Goal: Task Accomplishment & Management: Manage account settings

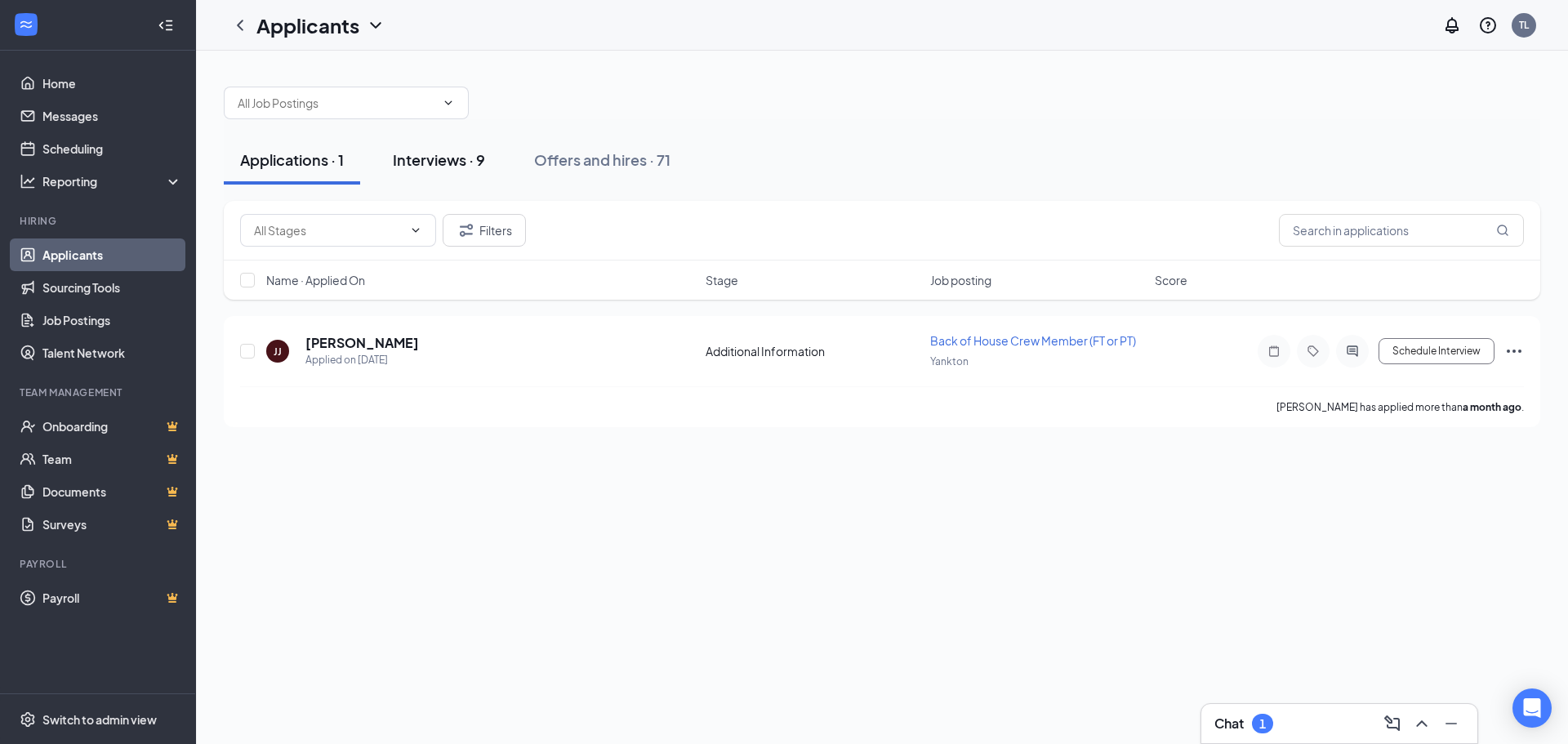
click at [440, 163] on div "Interviews · 9" at bounding box center [439, 159] width 92 height 20
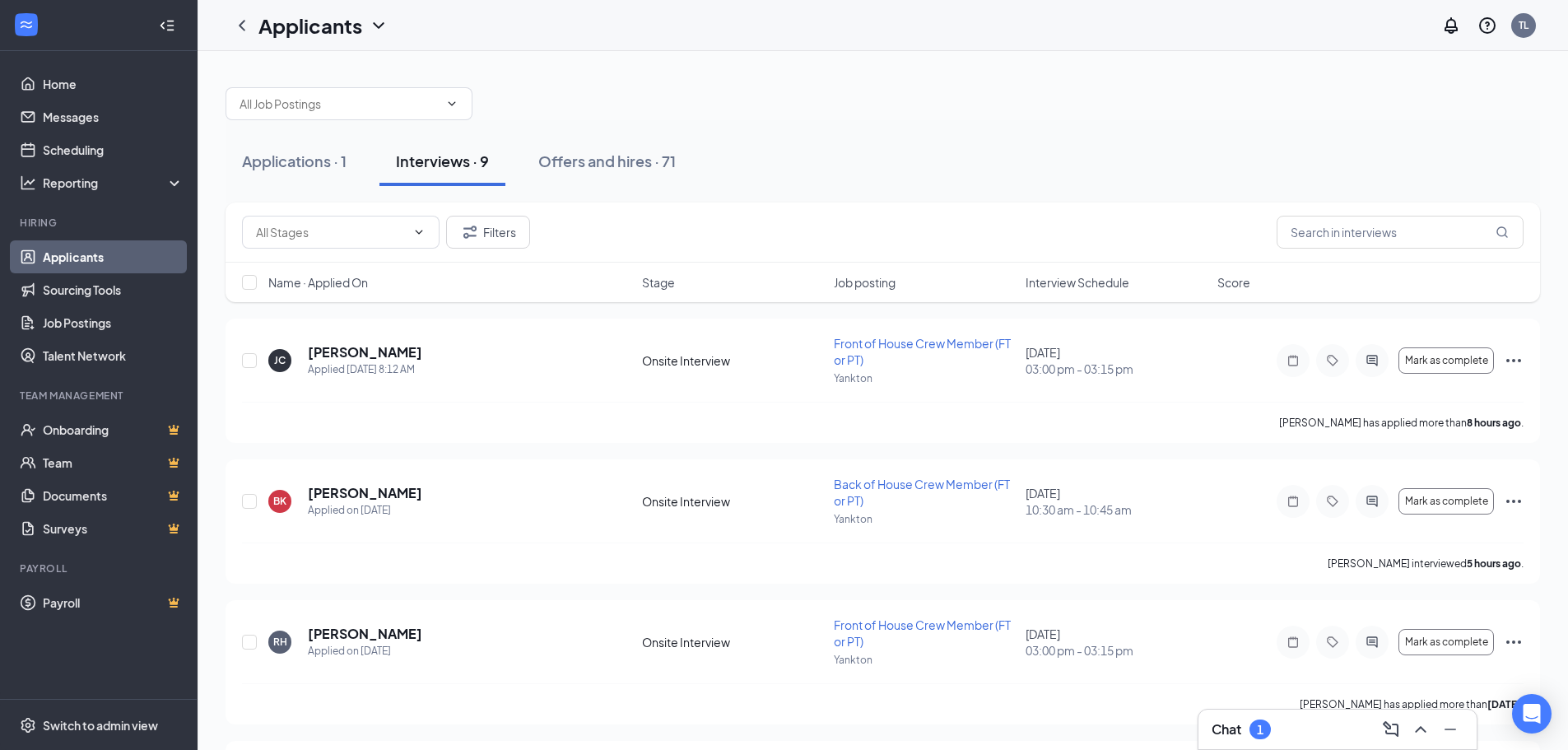
click at [1018, 277] on div "Name · Applied On Stage Job posting Interview Schedule Score" at bounding box center [883, 283] width 1314 height 40
click at [1052, 288] on span "Interview Schedule" at bounding box center [1078, 283] width 104 height 17
click at [1517, 352] on icon "Ellipses" at bounding box center [1513, 360] width 20 height 20
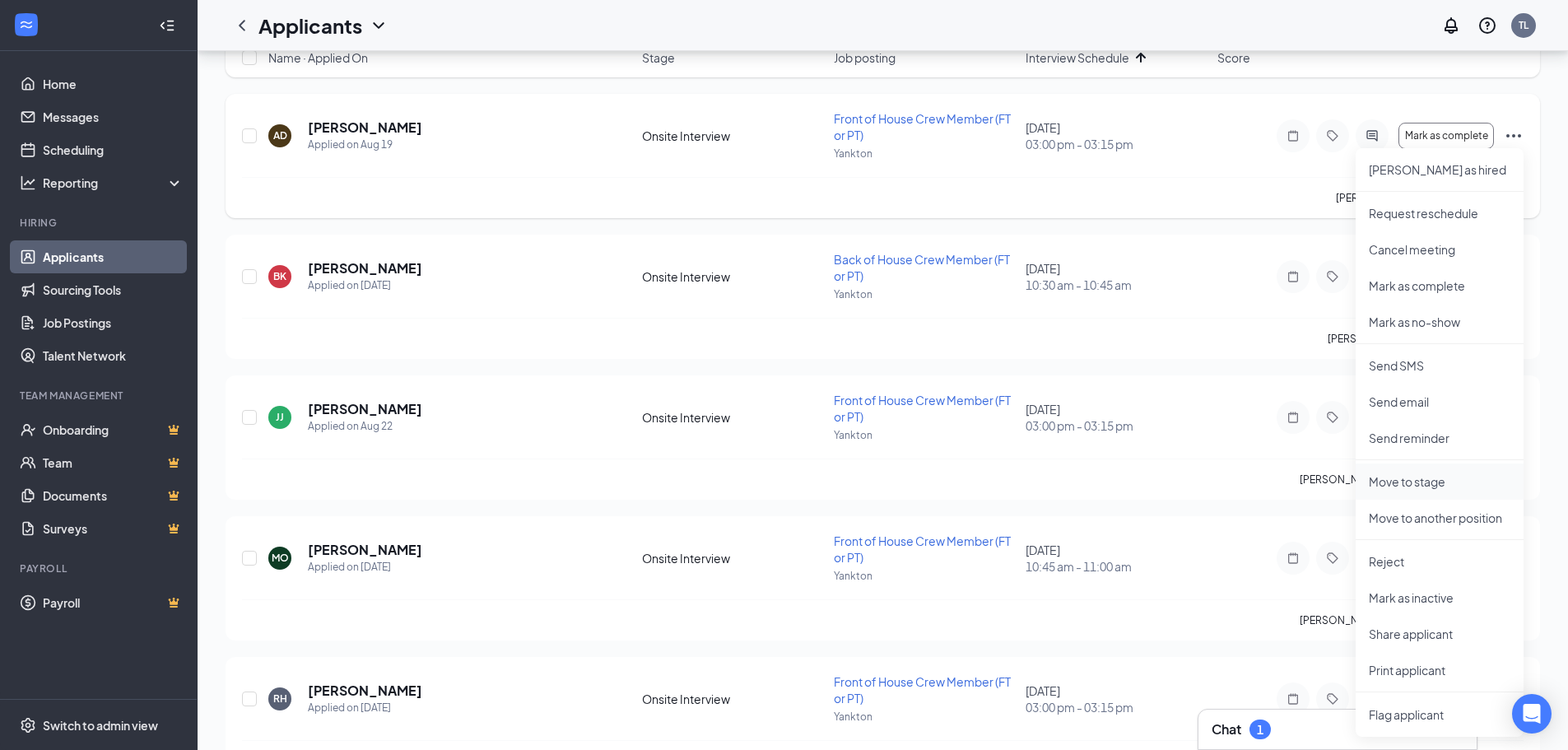
scroll to position [247, 0]
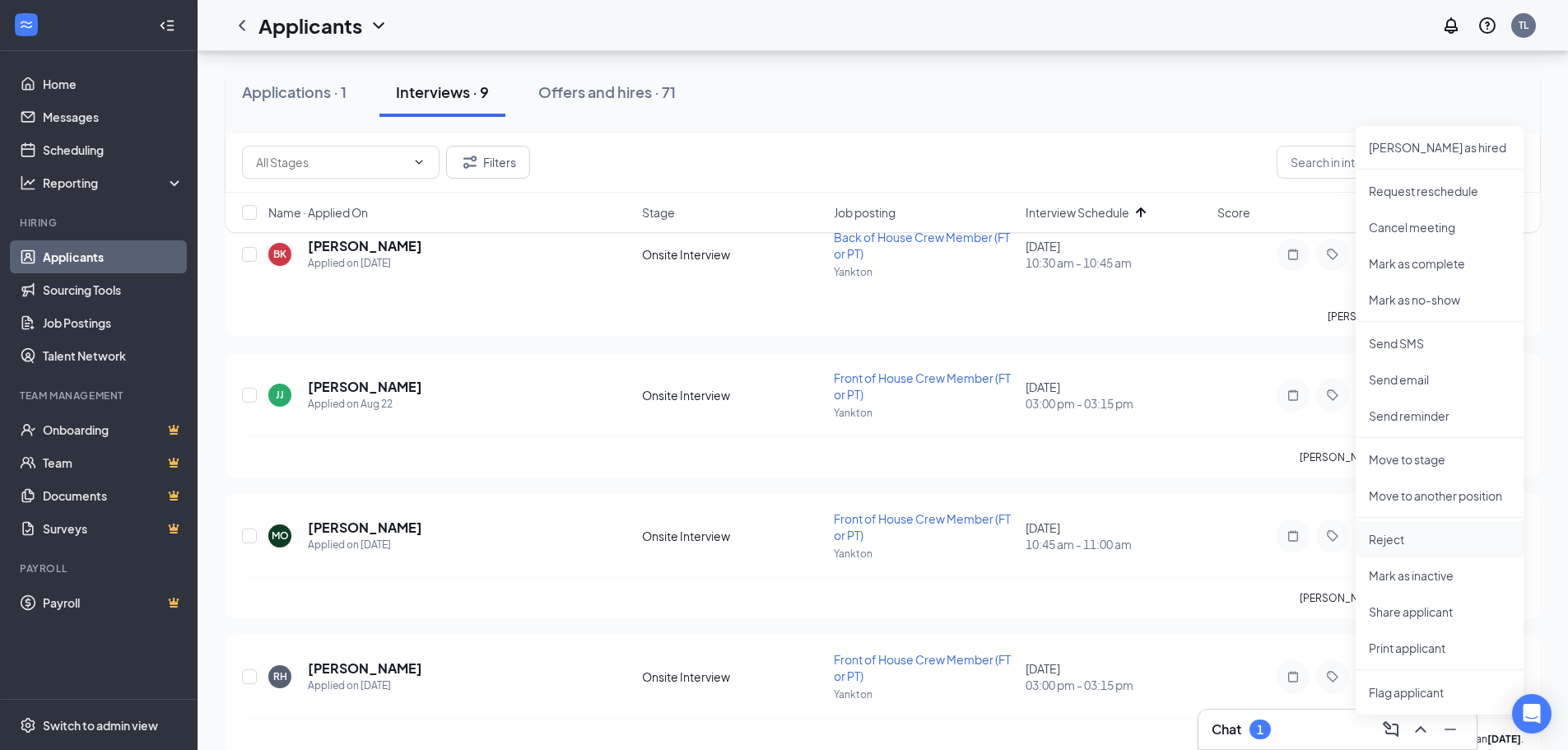
click at [1359, 535] on li "Reject" at bounding box center [1440, 539] width 168 height 36
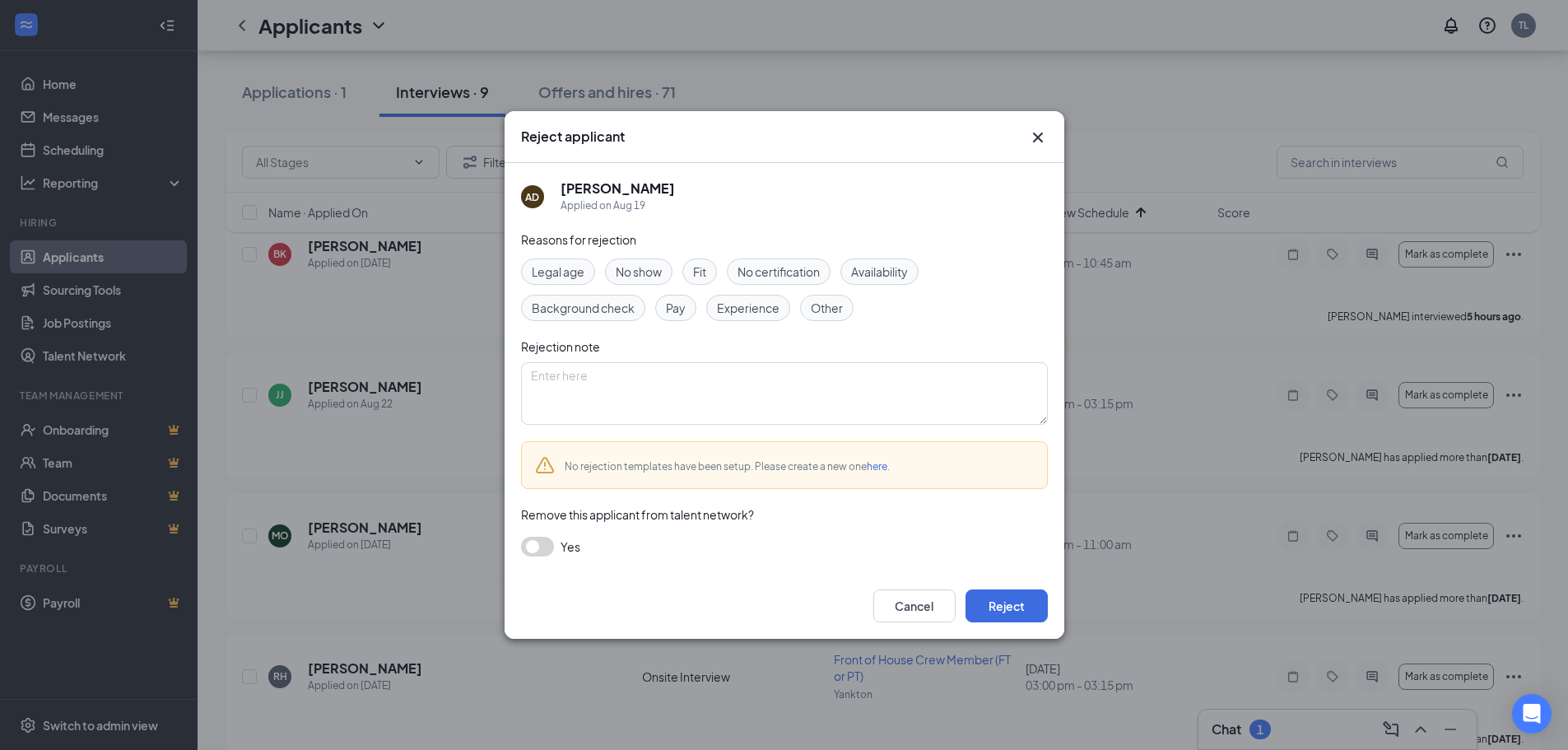
click at [818, 313] on span "Other" at bounding box center [826, 307] width 33 height 18
click at [1012, 606] on button "Reject" at bounding box center [1007, 605] width 83 height 33
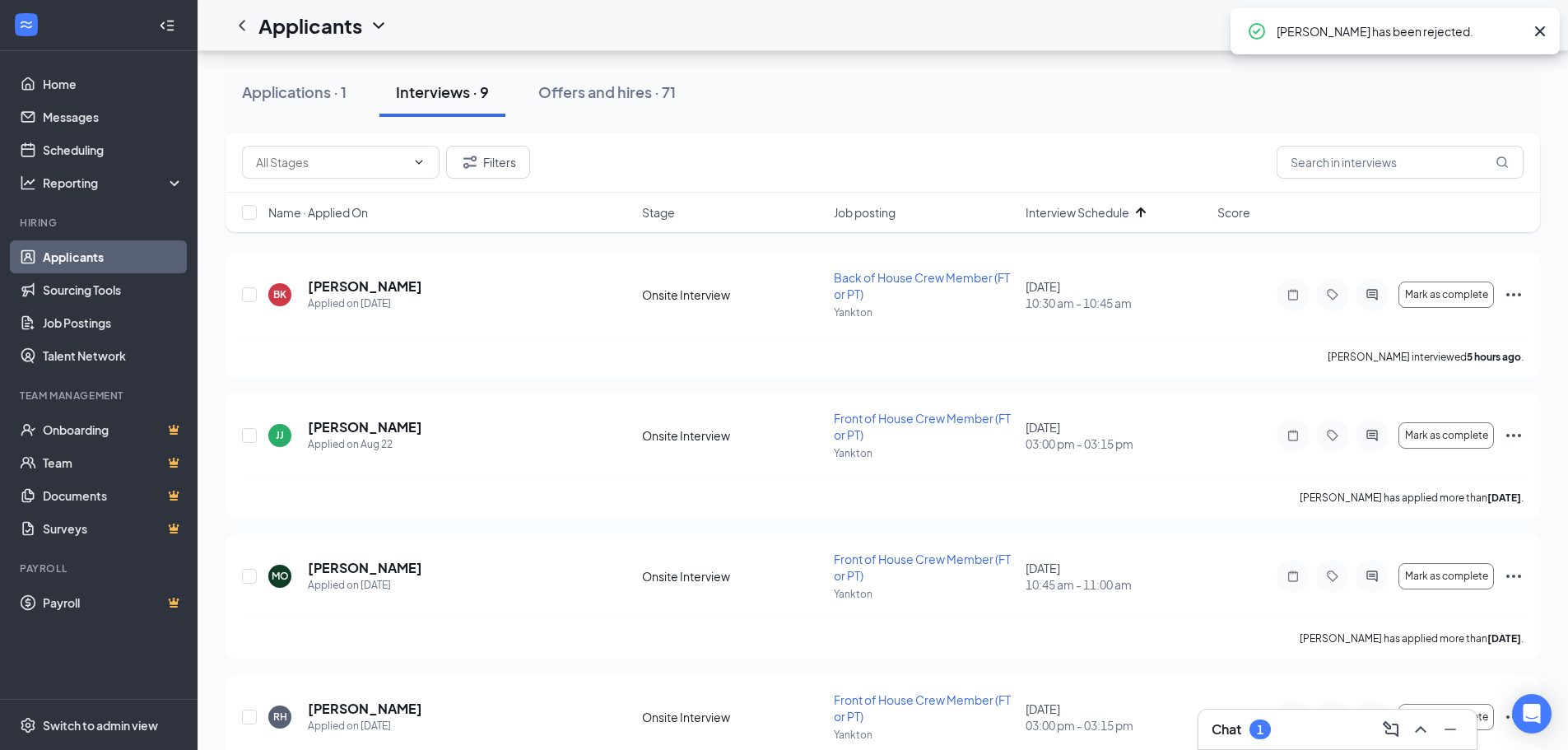
scroll to position [0, 0]
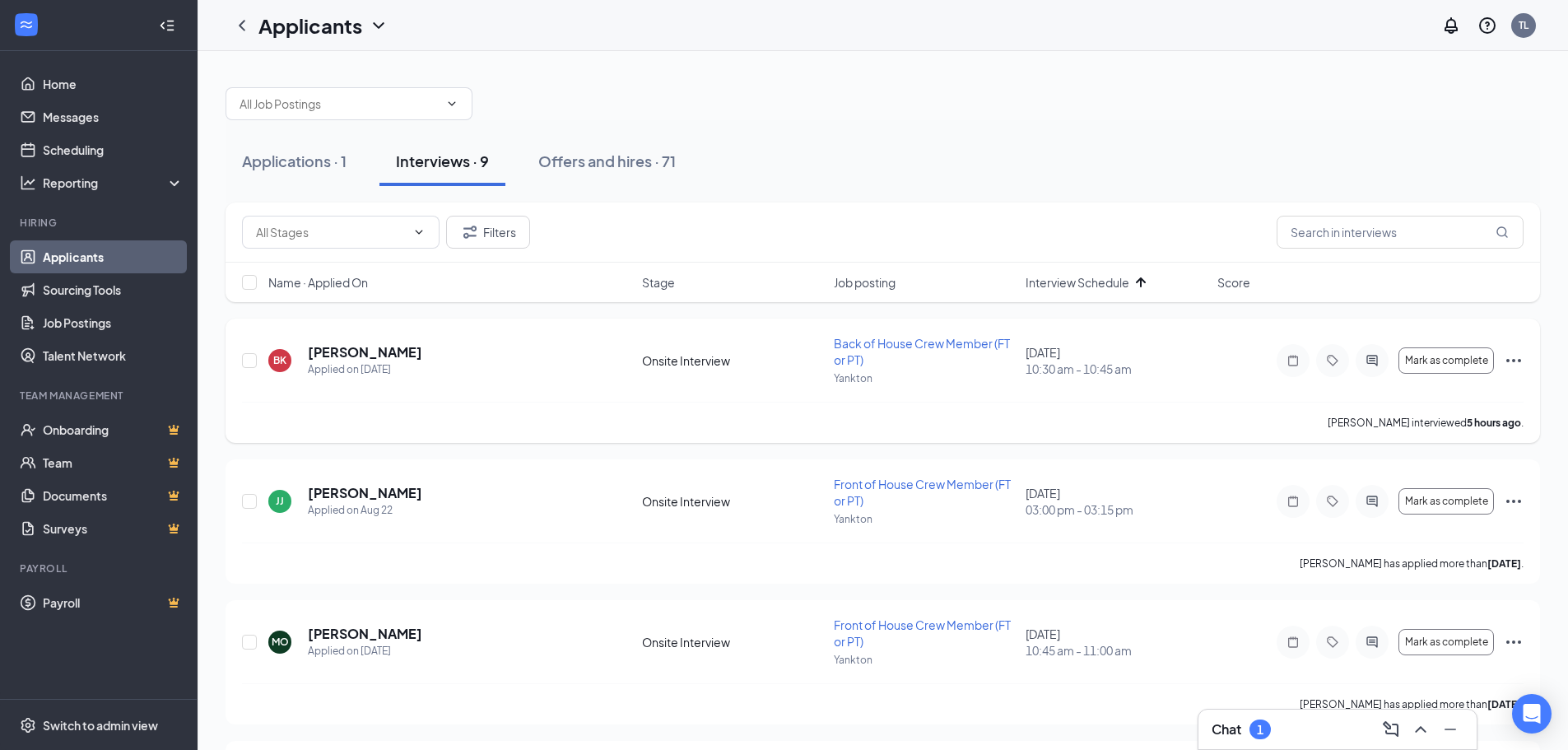
click at [1518, 357] on icon "Ellipses" at bounding box center [1513, 360] width 20 height 20
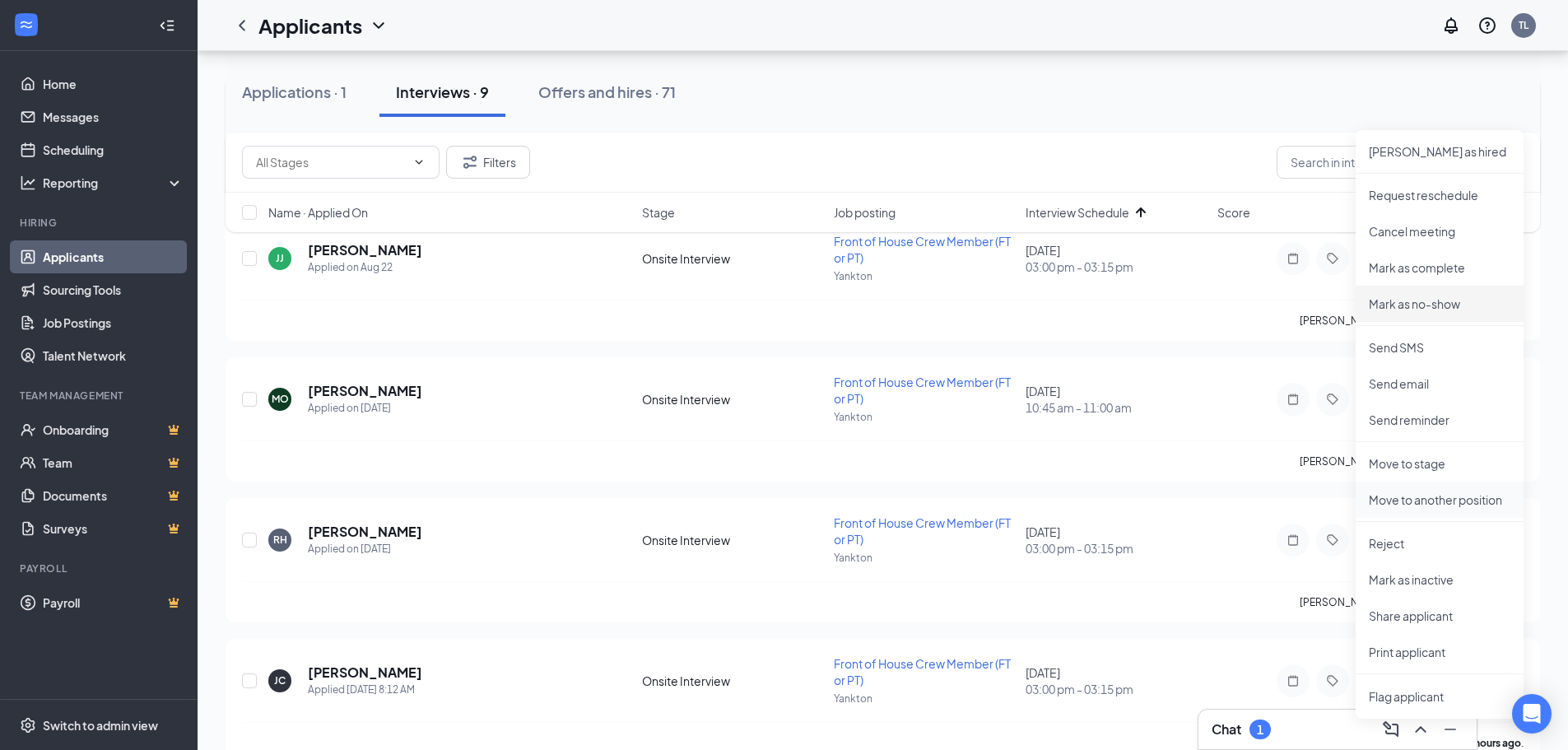
scroll to position [247, 0]
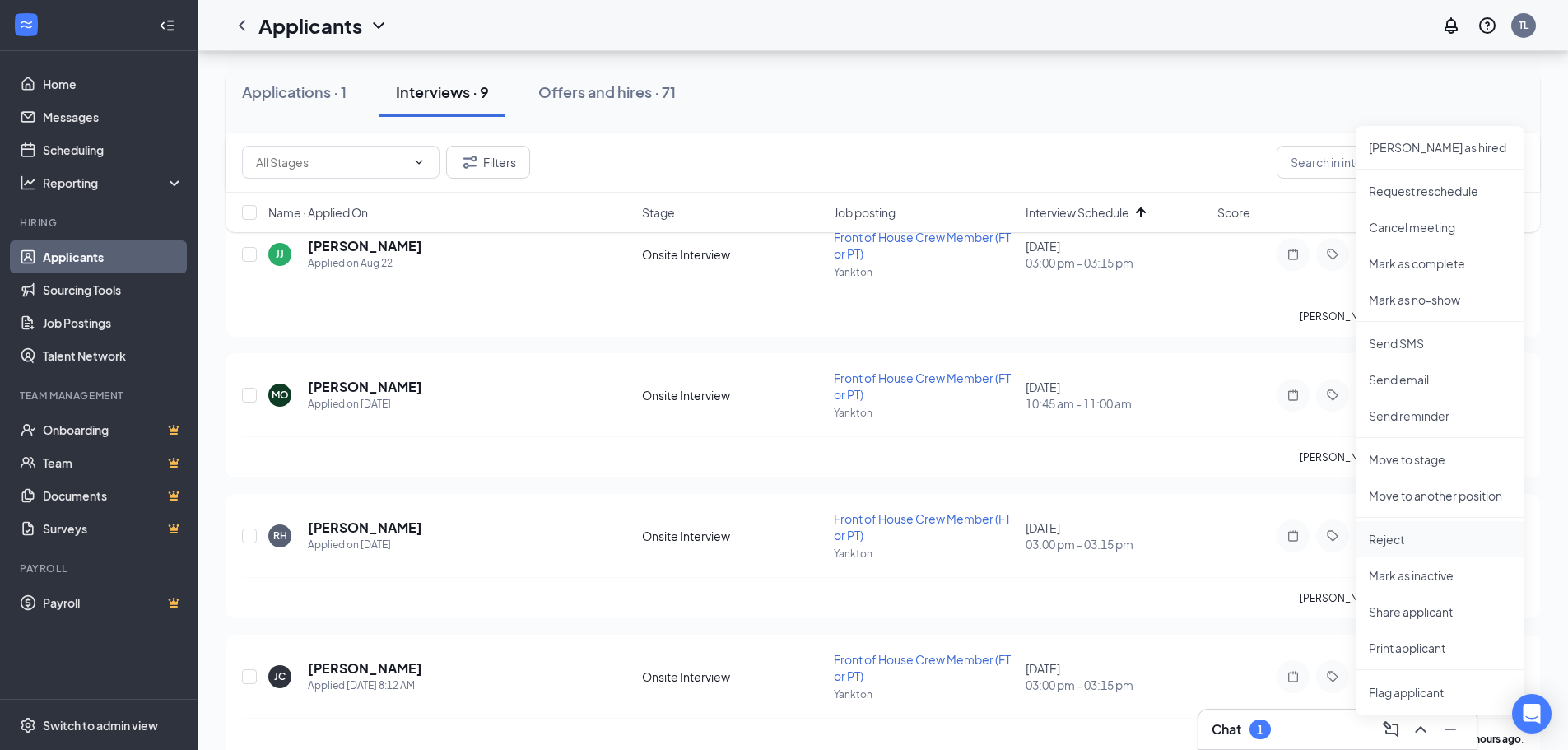
click at [1411, 537] on p "Reject" at bounding box center [1440, 539] width 141 height 17
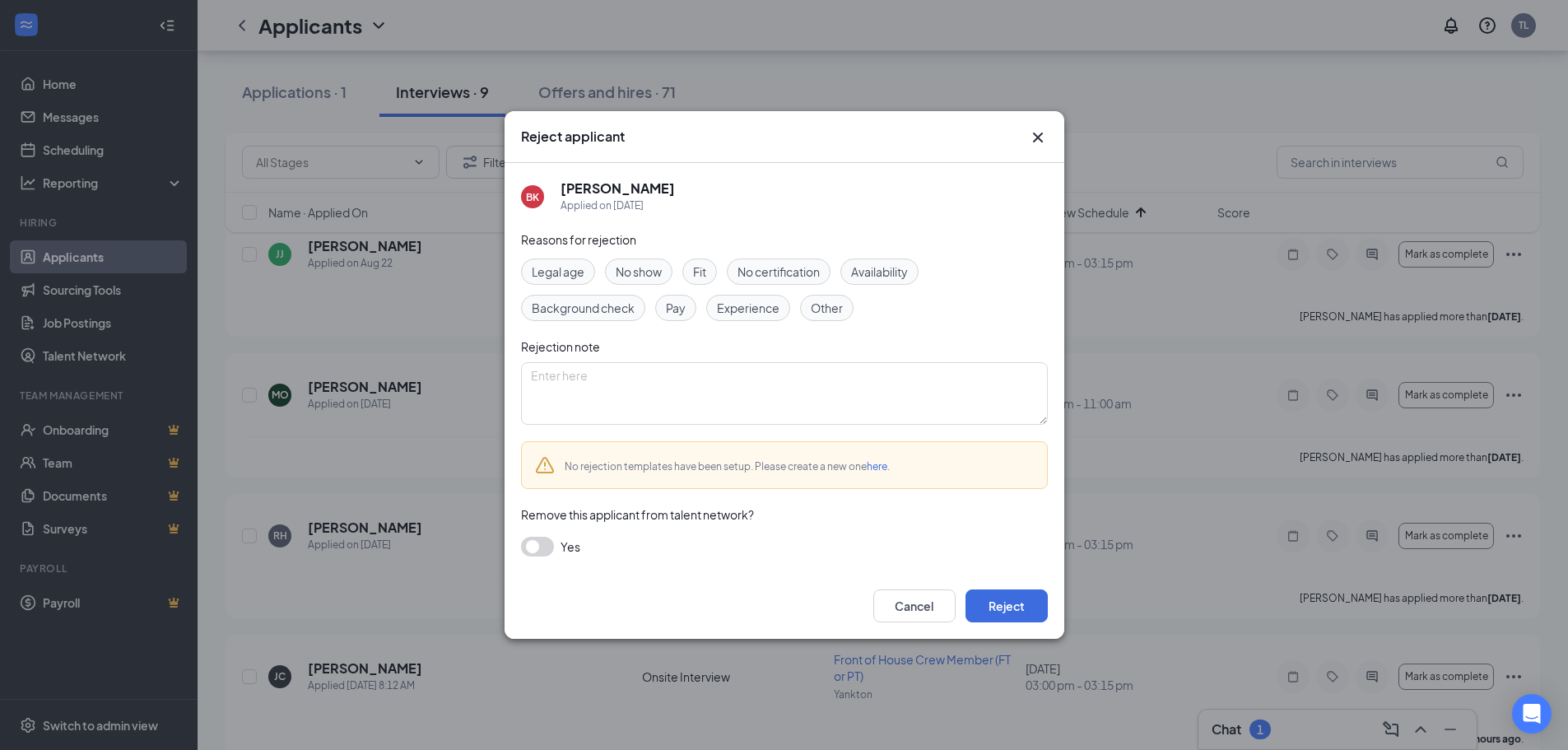
click at [838, 312] on span "Other" at bounding box center [826, 307] width 33 height 18
click at [998, 601] on button "Reject" at bounding box center [1007, 605] width 83 height 33
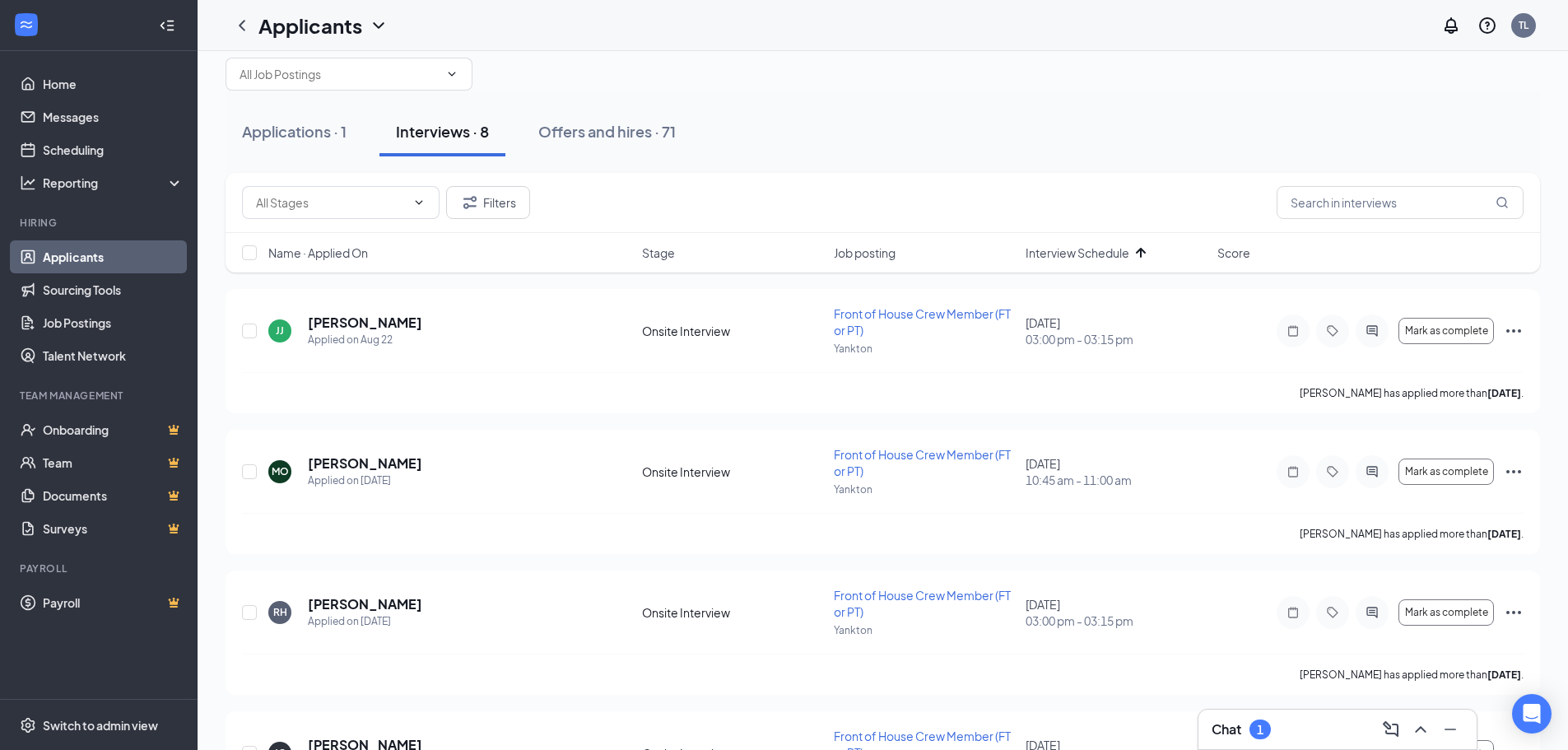
scroll to position [0, 0]
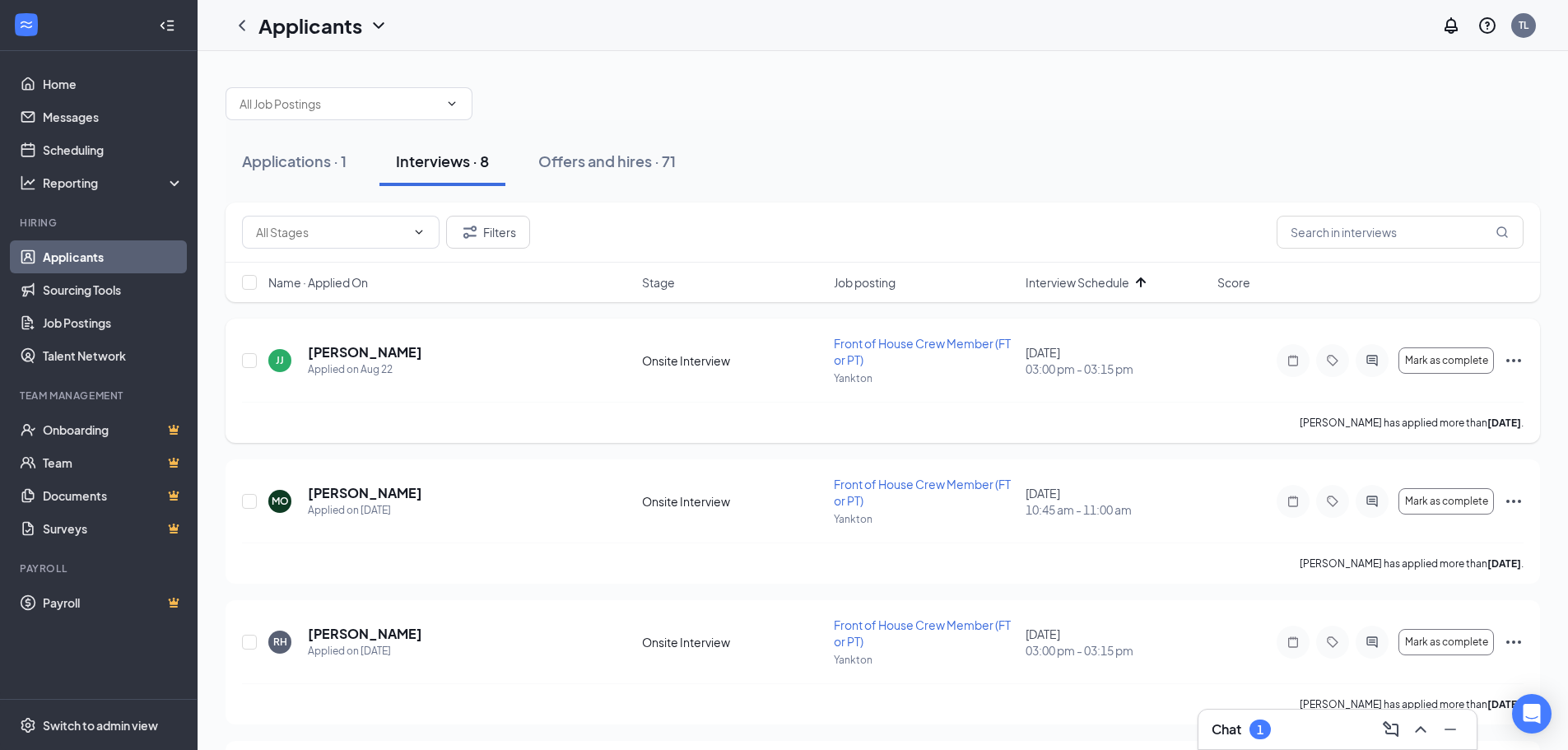
click at [1511, 359] on icon "Ellipses" at bounding box center [1513, 360] width 20 height 20
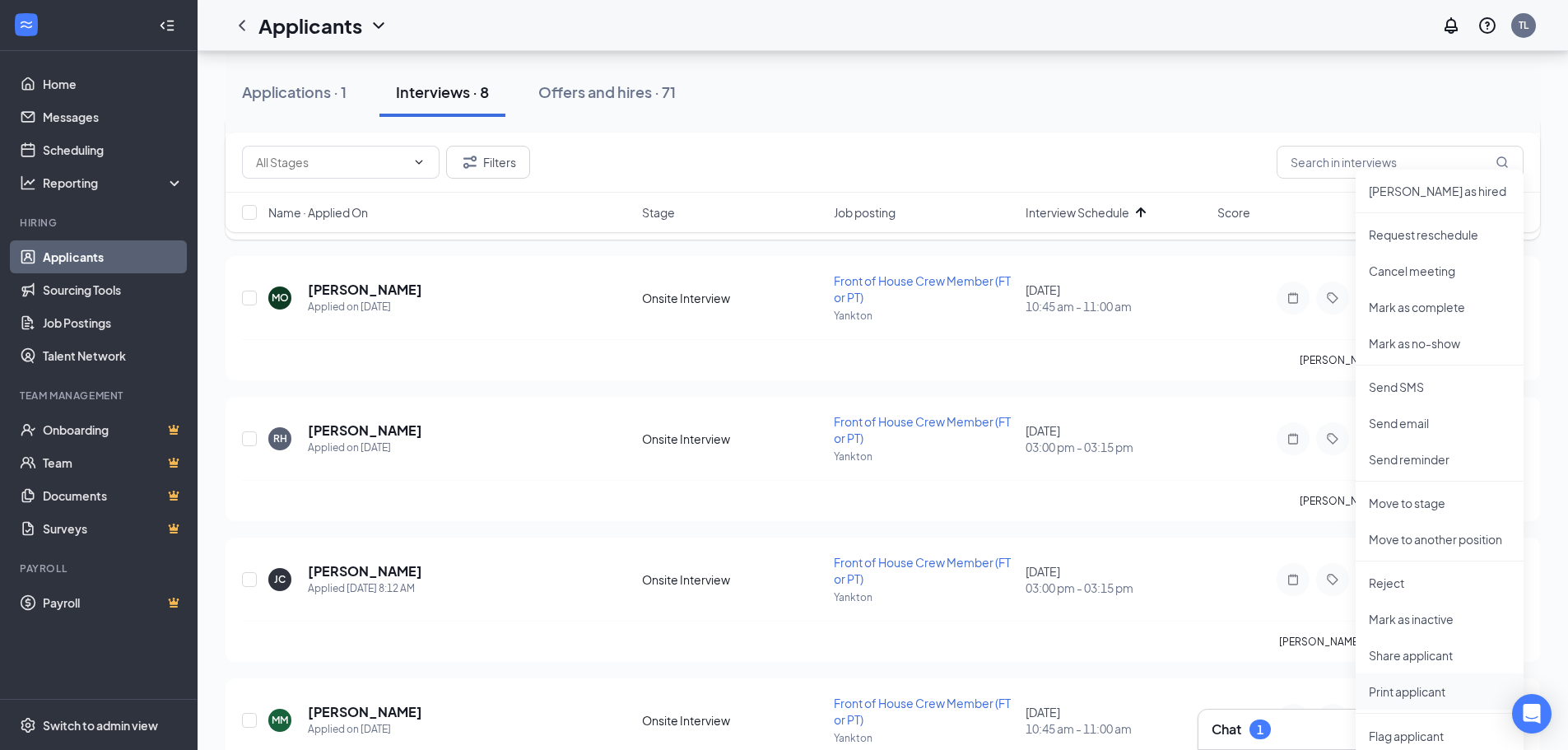
scroll to position [247, 0]
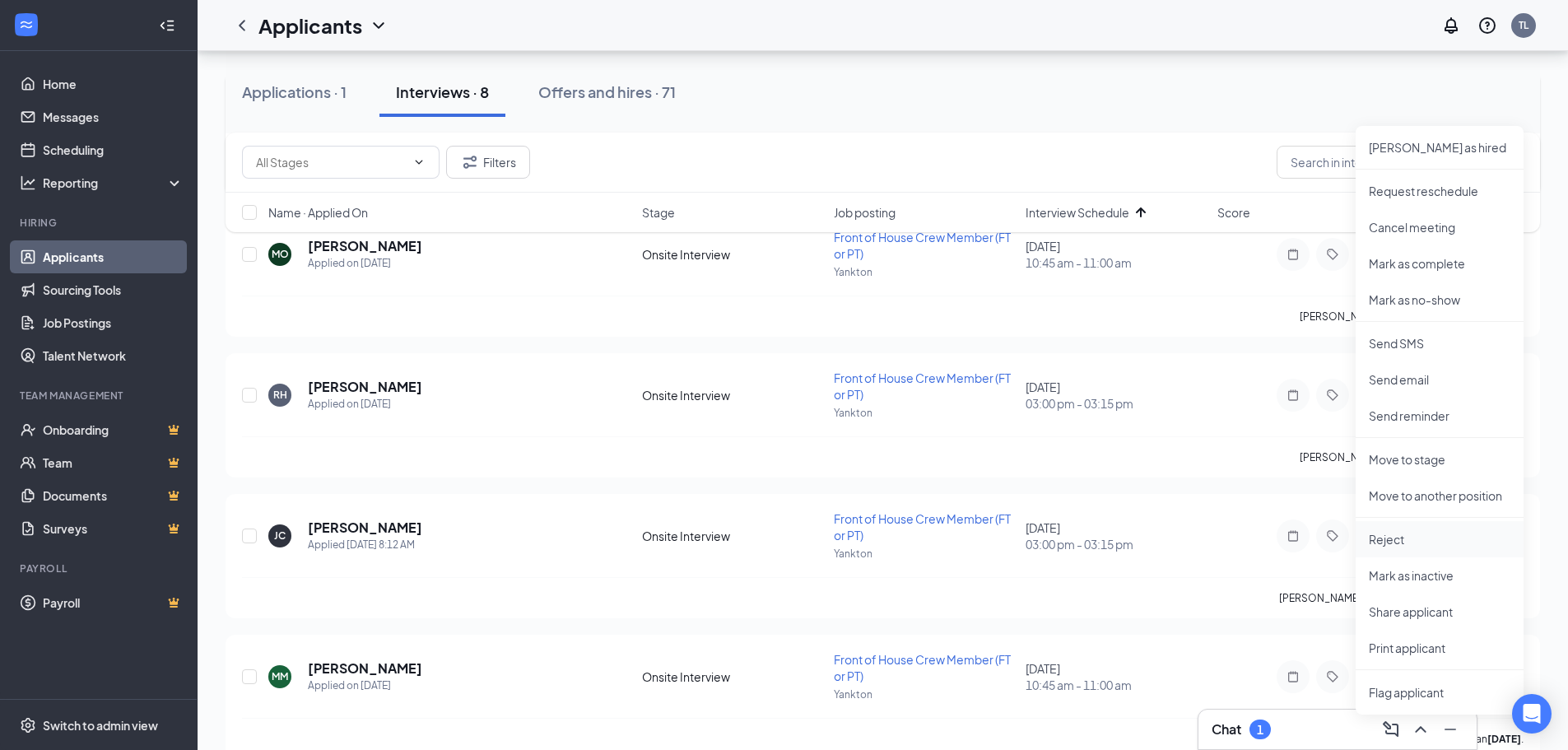
click at [1384, 545] on p "Reject" at bounding box center [1440, 539] width 141 height 17
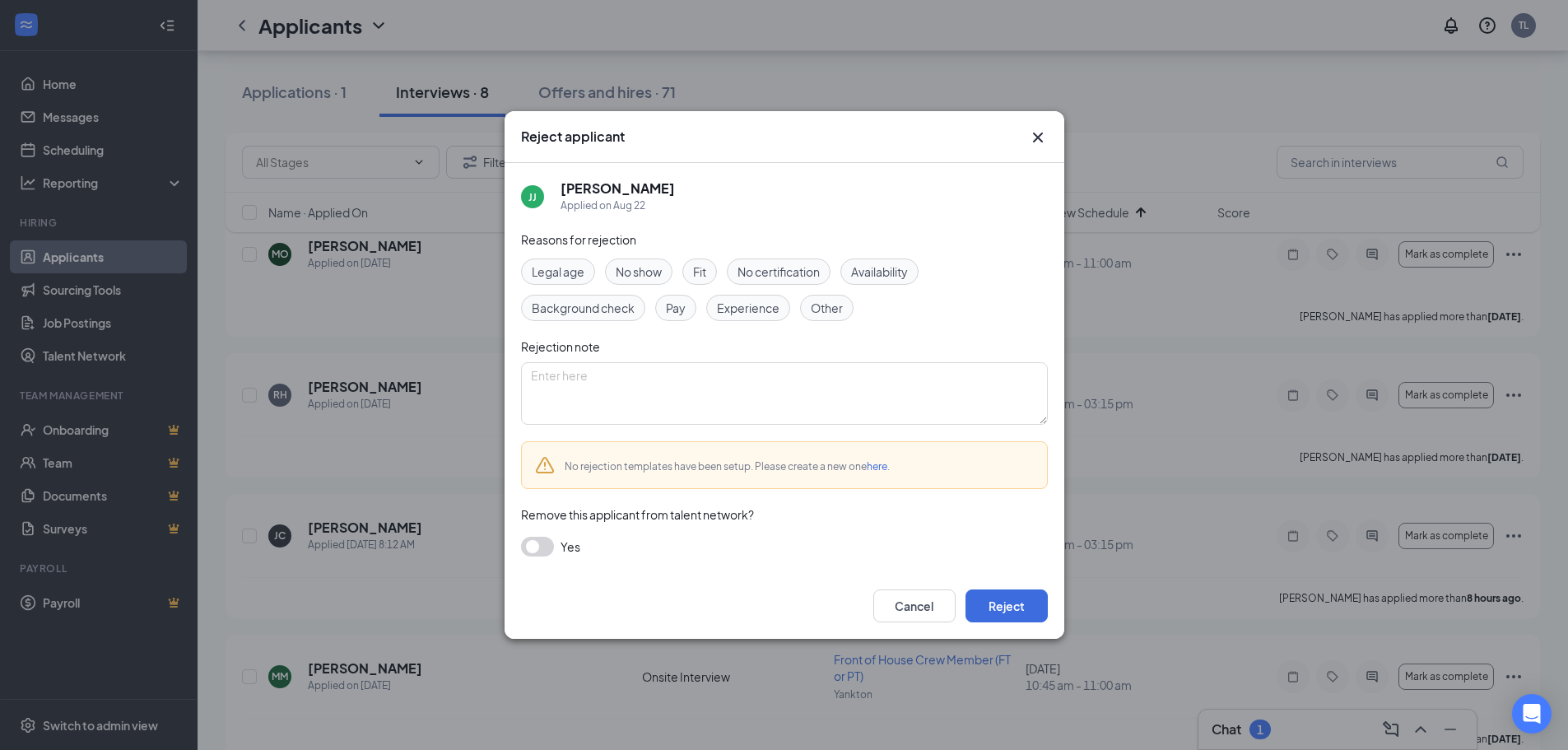
click at [817, 298] on span "Other" at bounding box center [826, 307] width 33 height 18
click at [999, 601] on button "Reject" at bounding box center [1007, 605] width 83 height 33
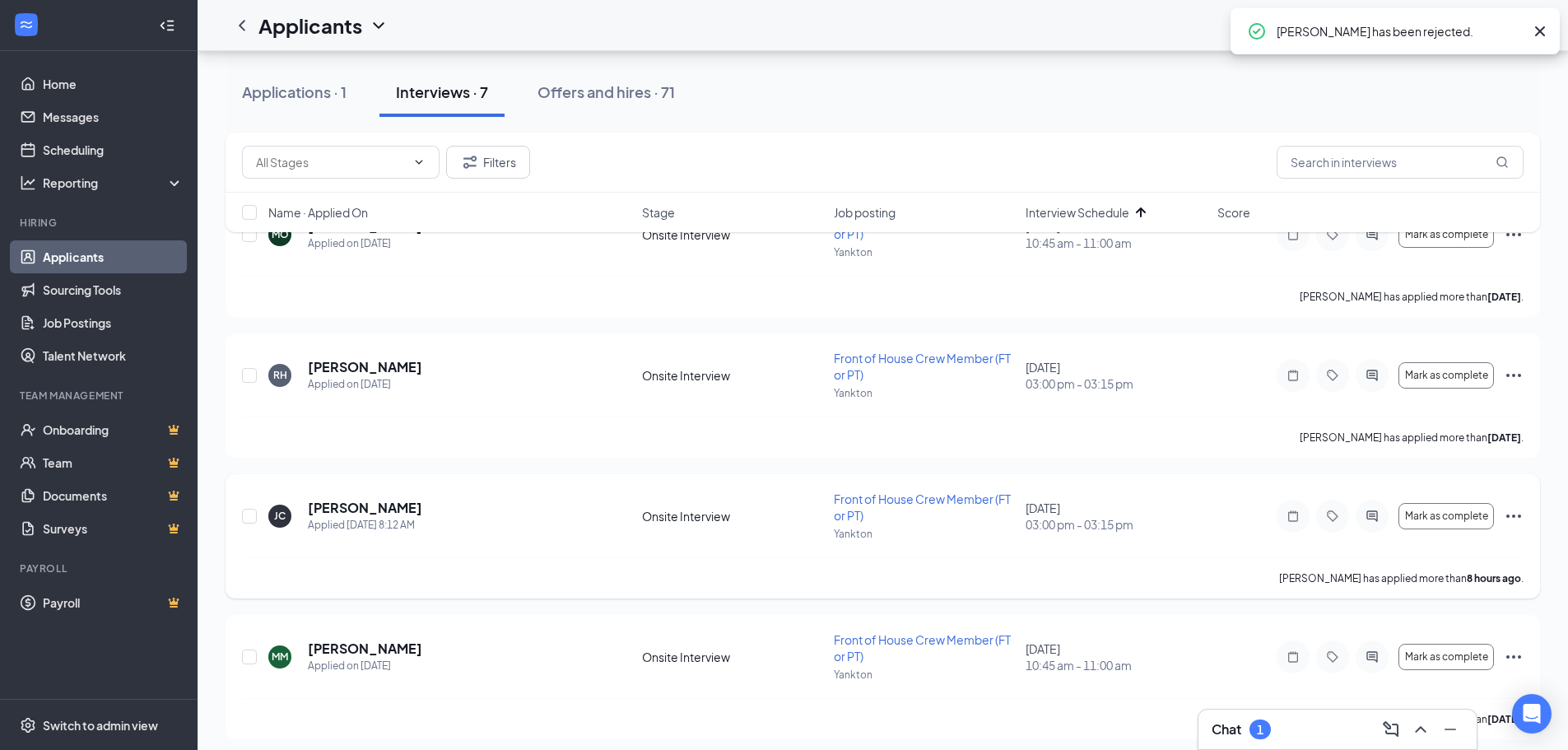
scroll to position [0, 0]
